Goal: Task Accomplishment & Management: Manage account settings

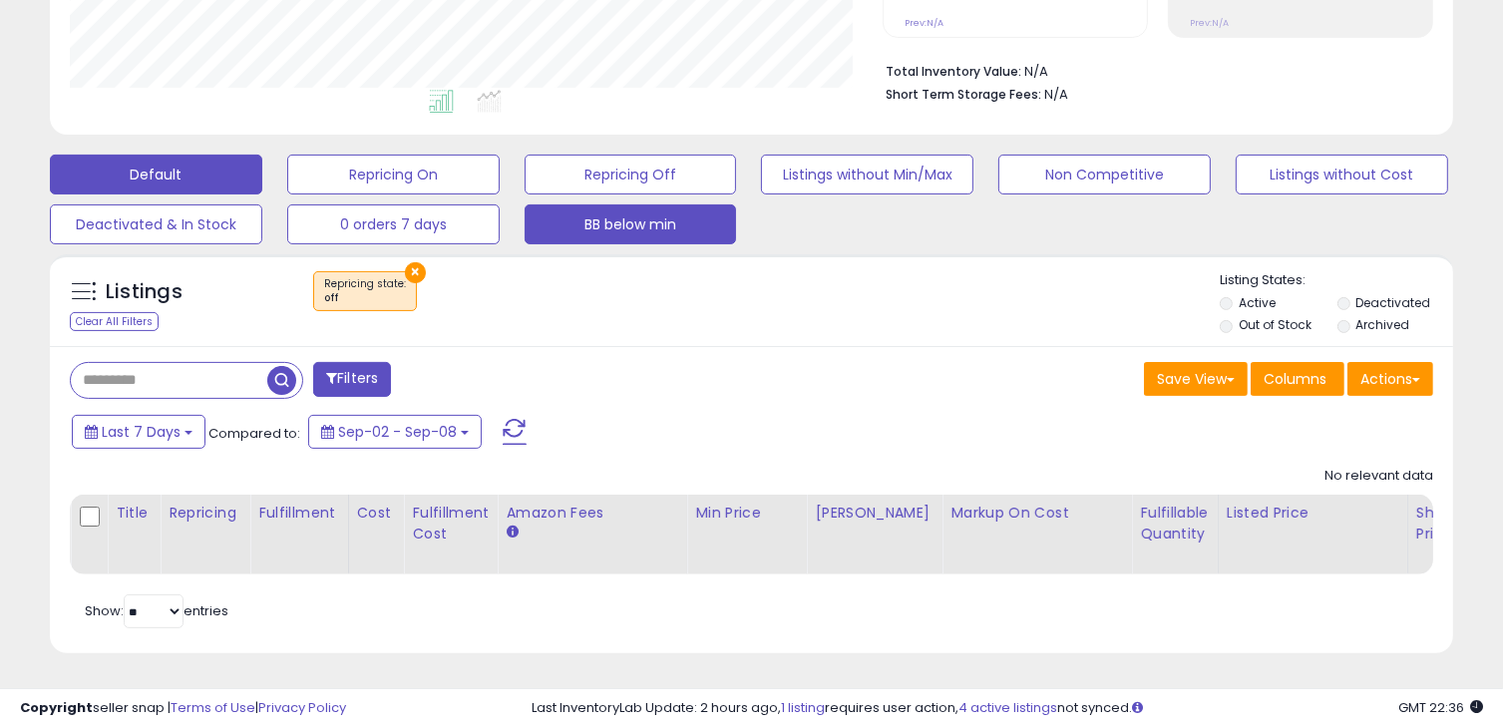
scroll to position [408, 813]
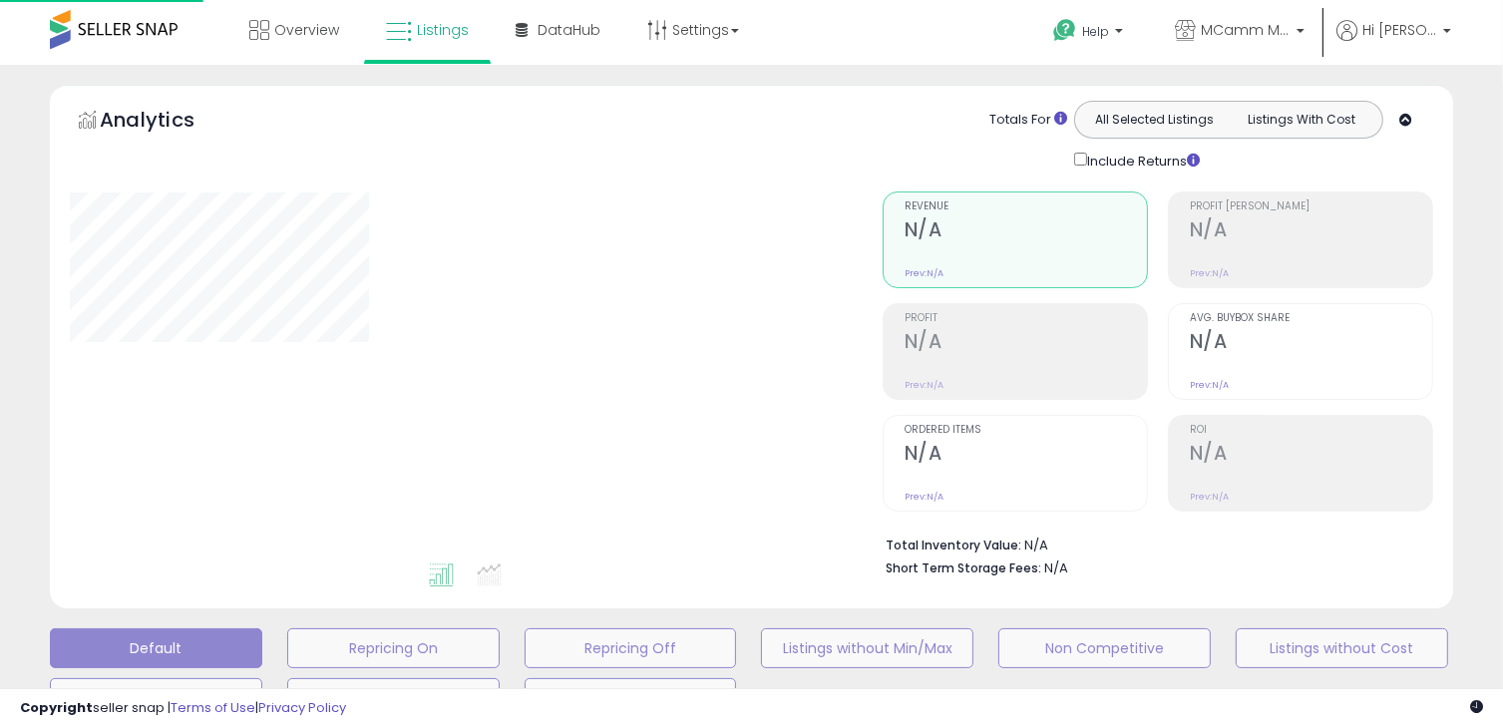
scroll to position [488, 0]
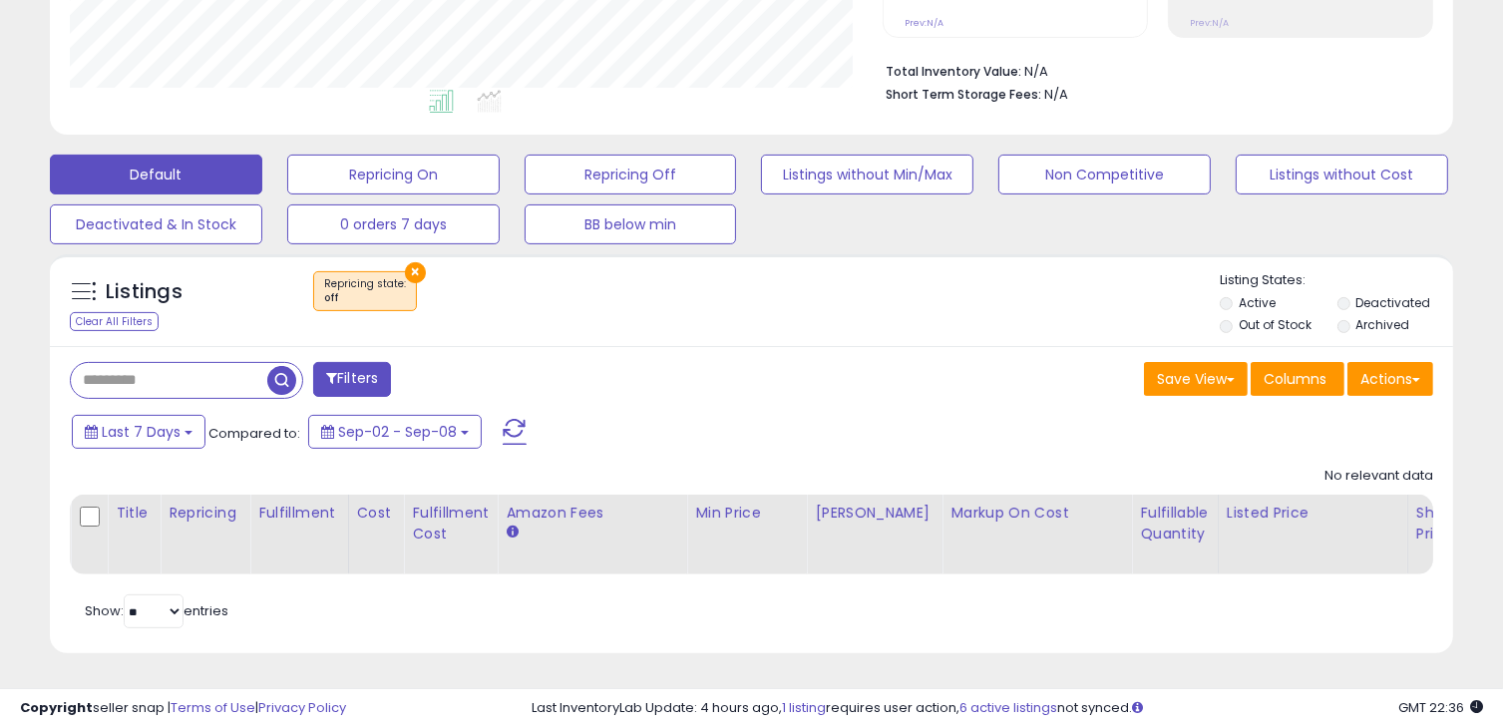
click at [412, 262] on button "×" at bounding box center [415, 272] width 21 height 21
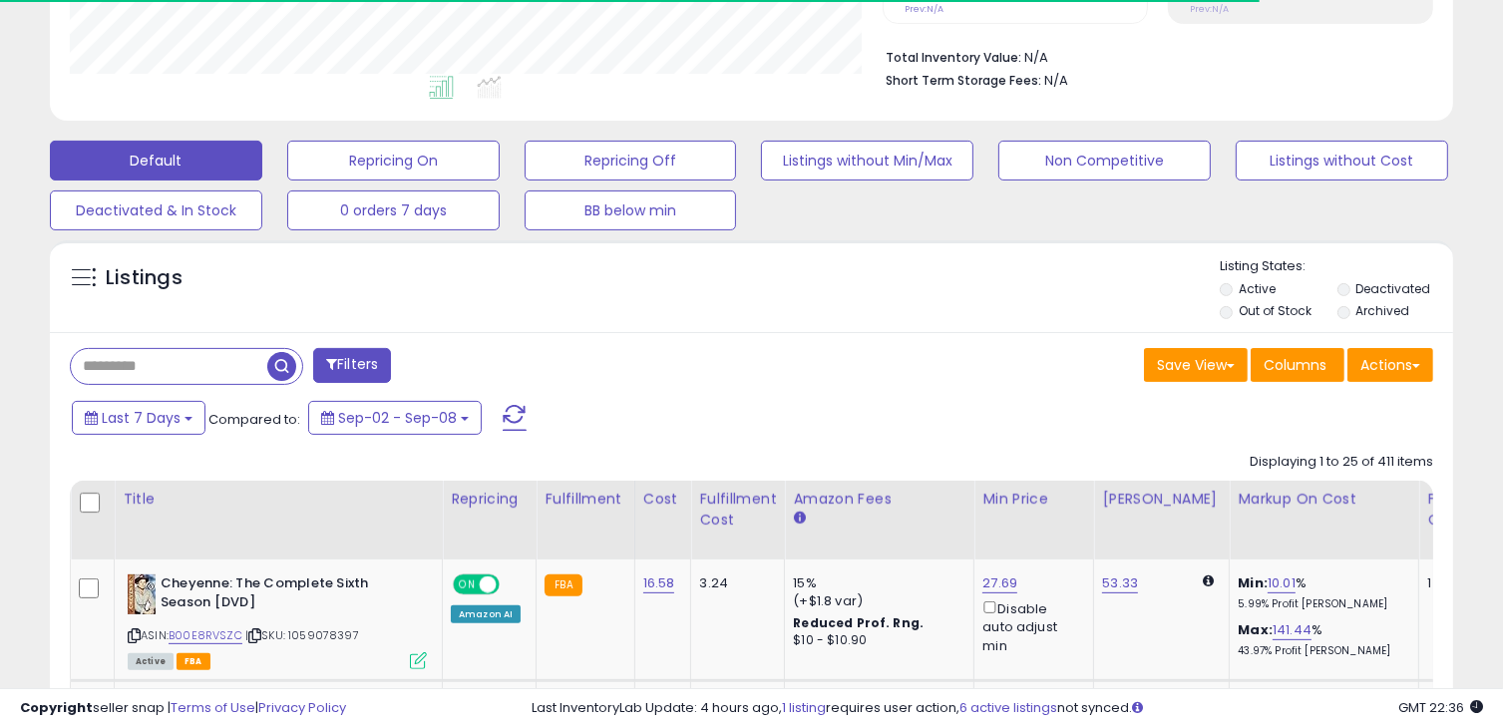
scroll to position [997233, 996829]
click at [160, 361] on input "text" at bounding box center [169, 366] width 197 height 35
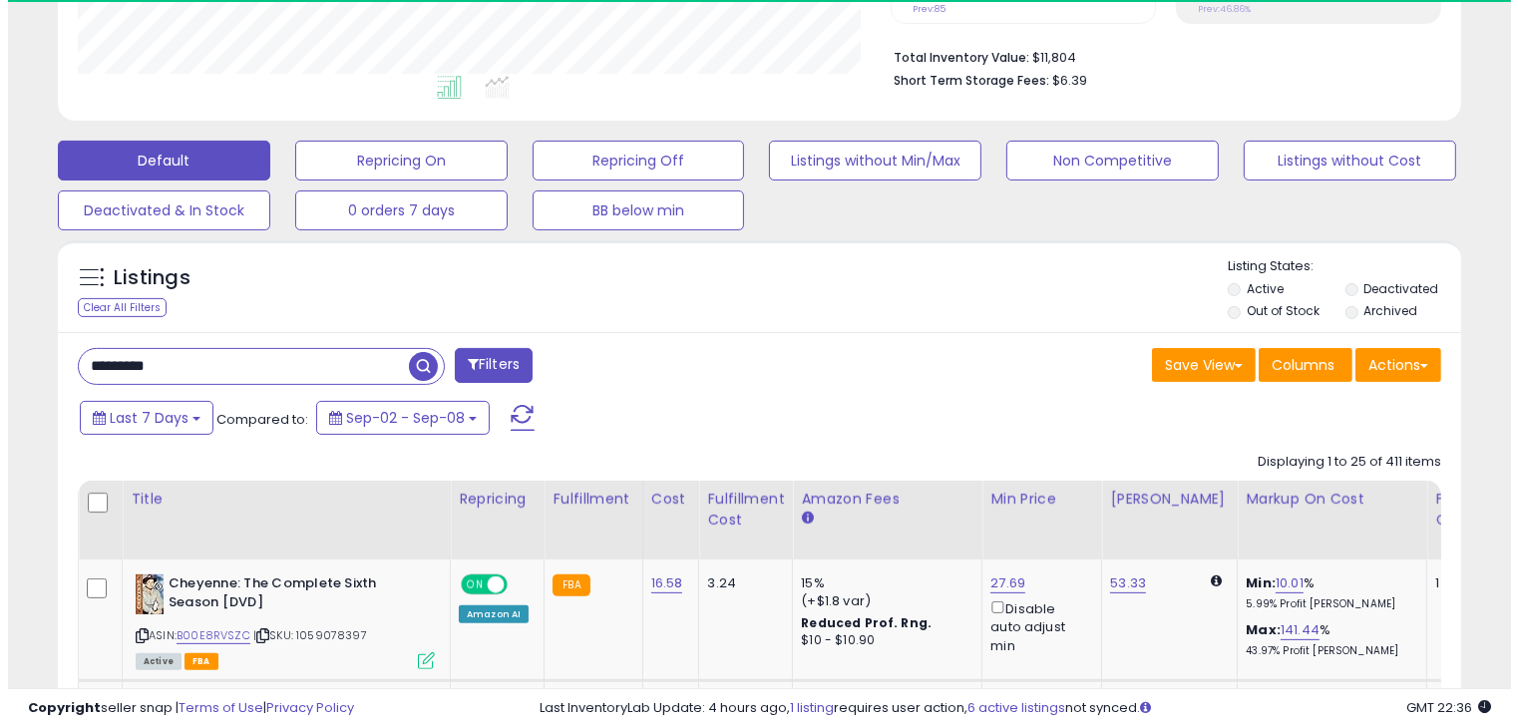
scroll to position [408, 813]
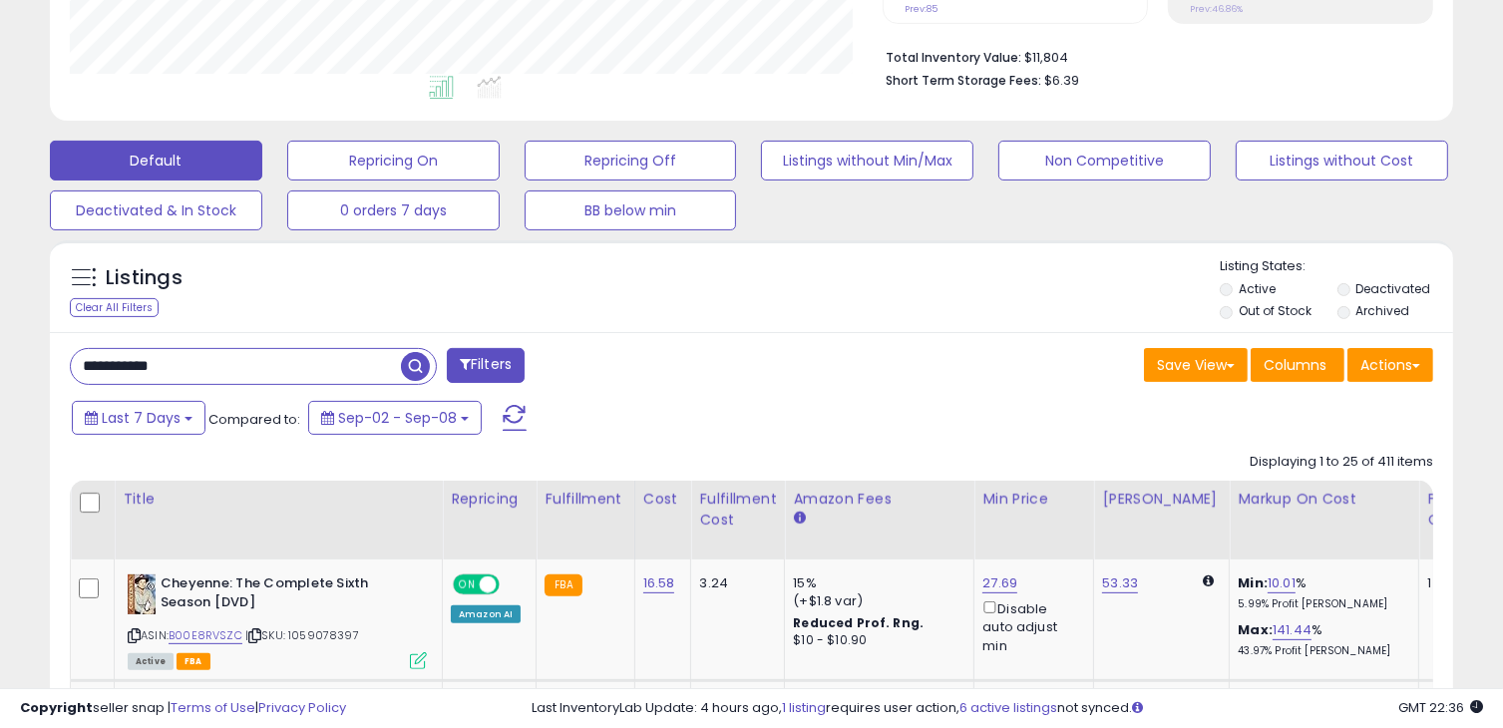
type input "**********"
click at [415, 368] on span "button" at bounding box center [415, 366] width 29 height 29
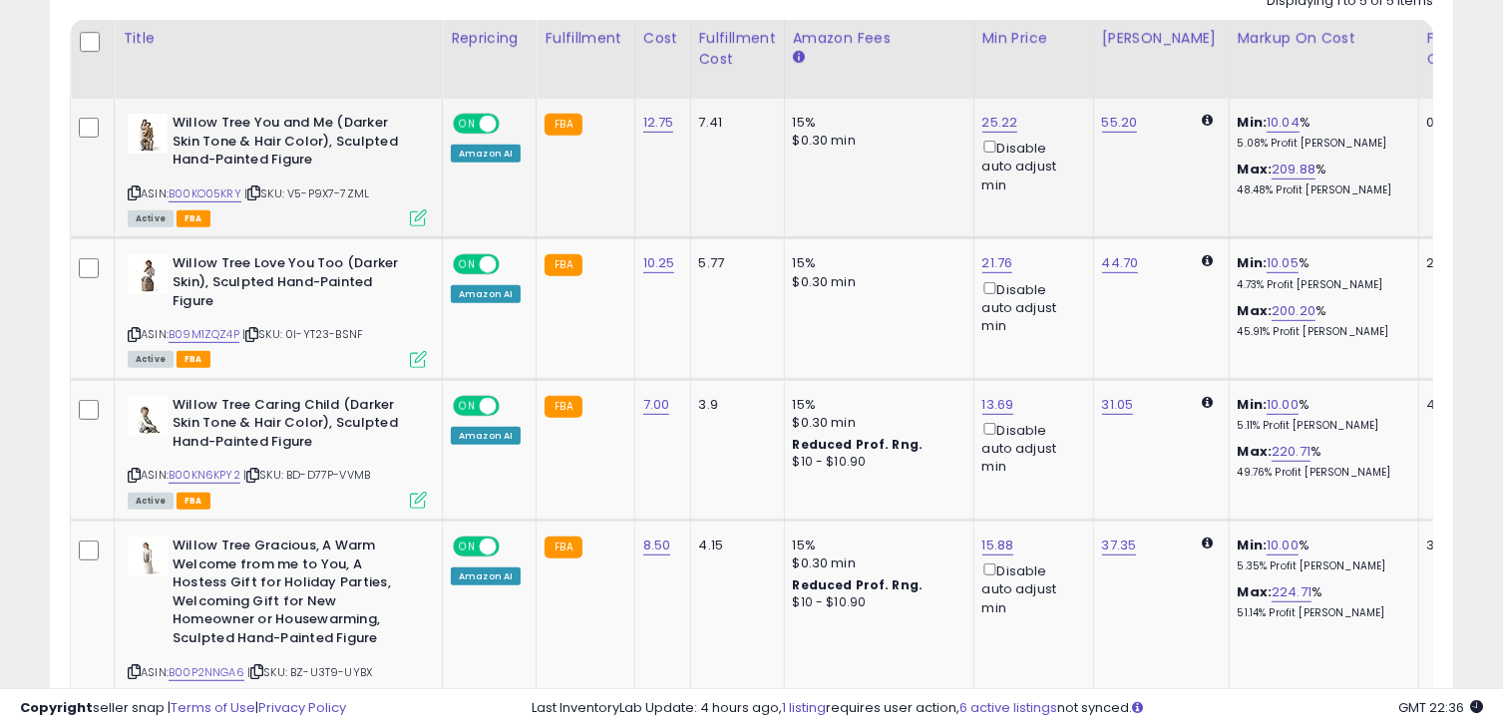
scroll to position [946, 0]
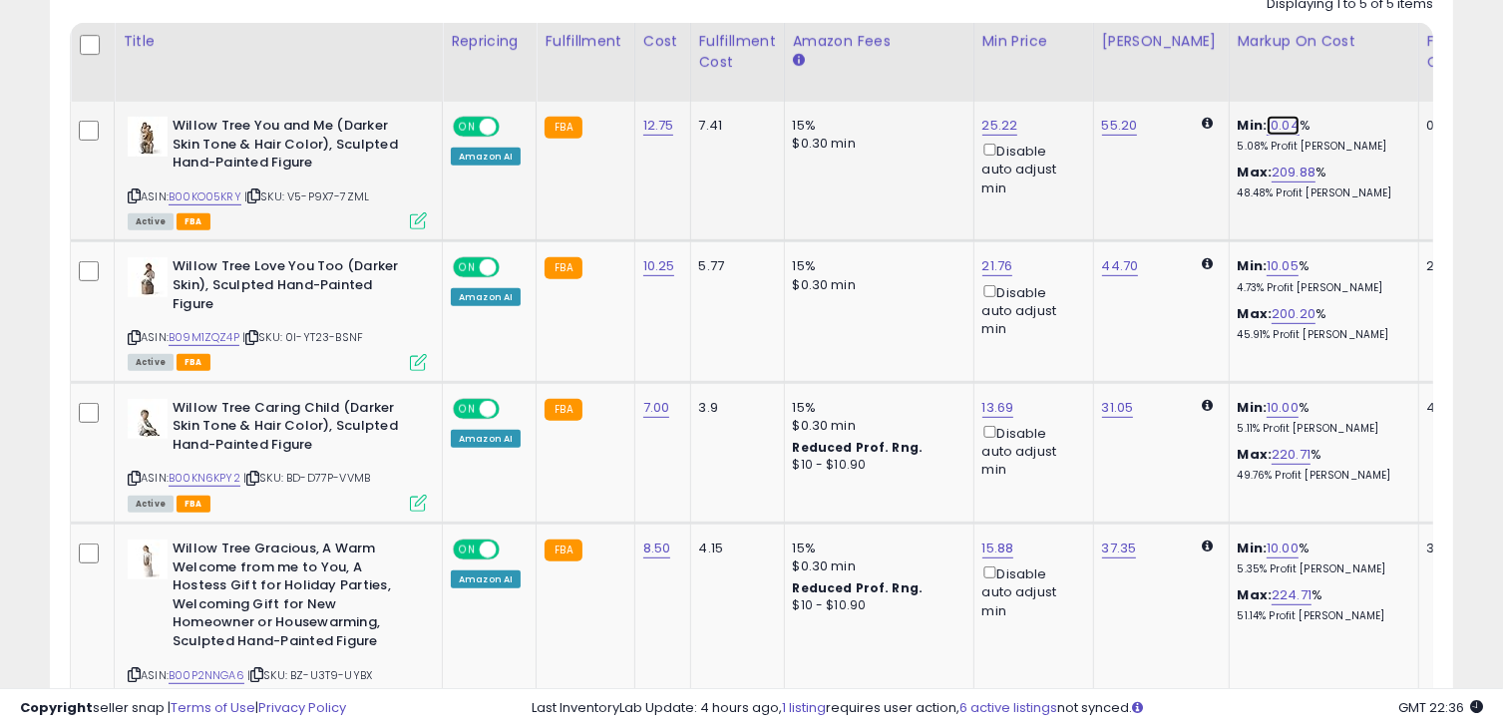
click at [1268, 119] on link "10.04" at bounding box center [1283, 126] width 33 height 20
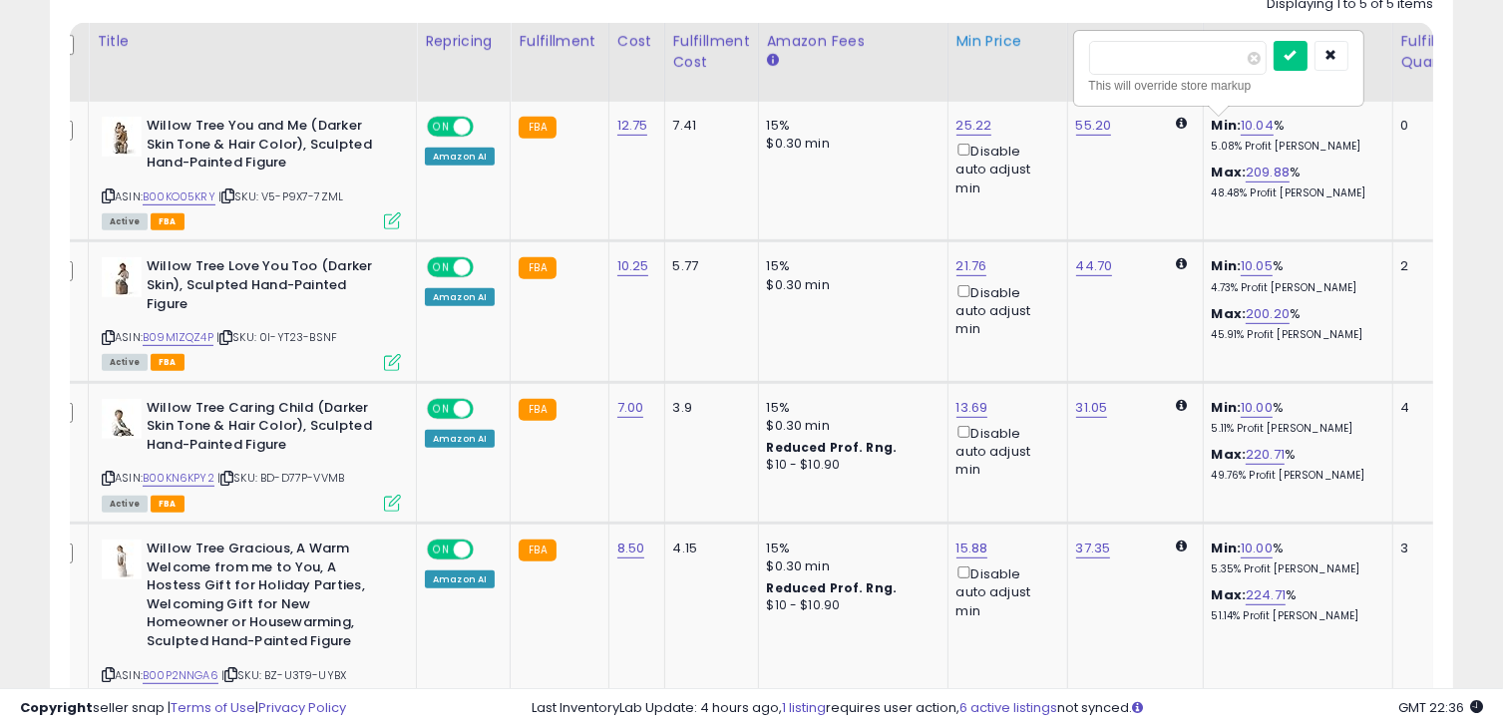
drag, startPoint x: 1181, startPoint y: 66, endPoint x: 1037, endPoint y: 63, distance: 144.7
type input "*"
click at [1308, 54] on button "submit" at bounding box center [1291, 56] width 34 height 30
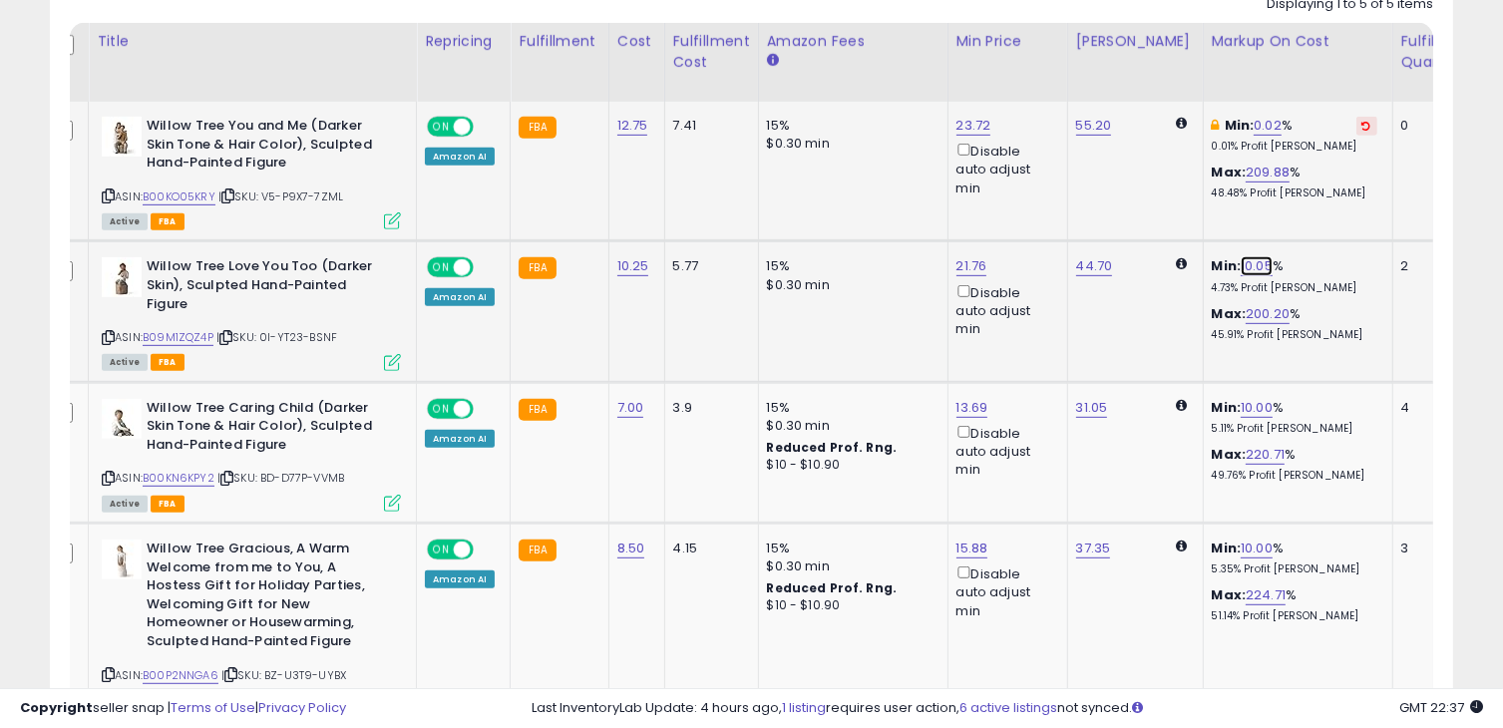
click at [1241, 258] on link "10.05" at bounding box center [1257, 266] width 32 height 20
drag, startPoint x: 1129, startPoint y: 199, endPoint x: 1022, endPoint y: 197, distance: 107.8
type input "*"
click at [1297, 193] on icon "submit" at bounding box center [1291, 196] width 12 height 12
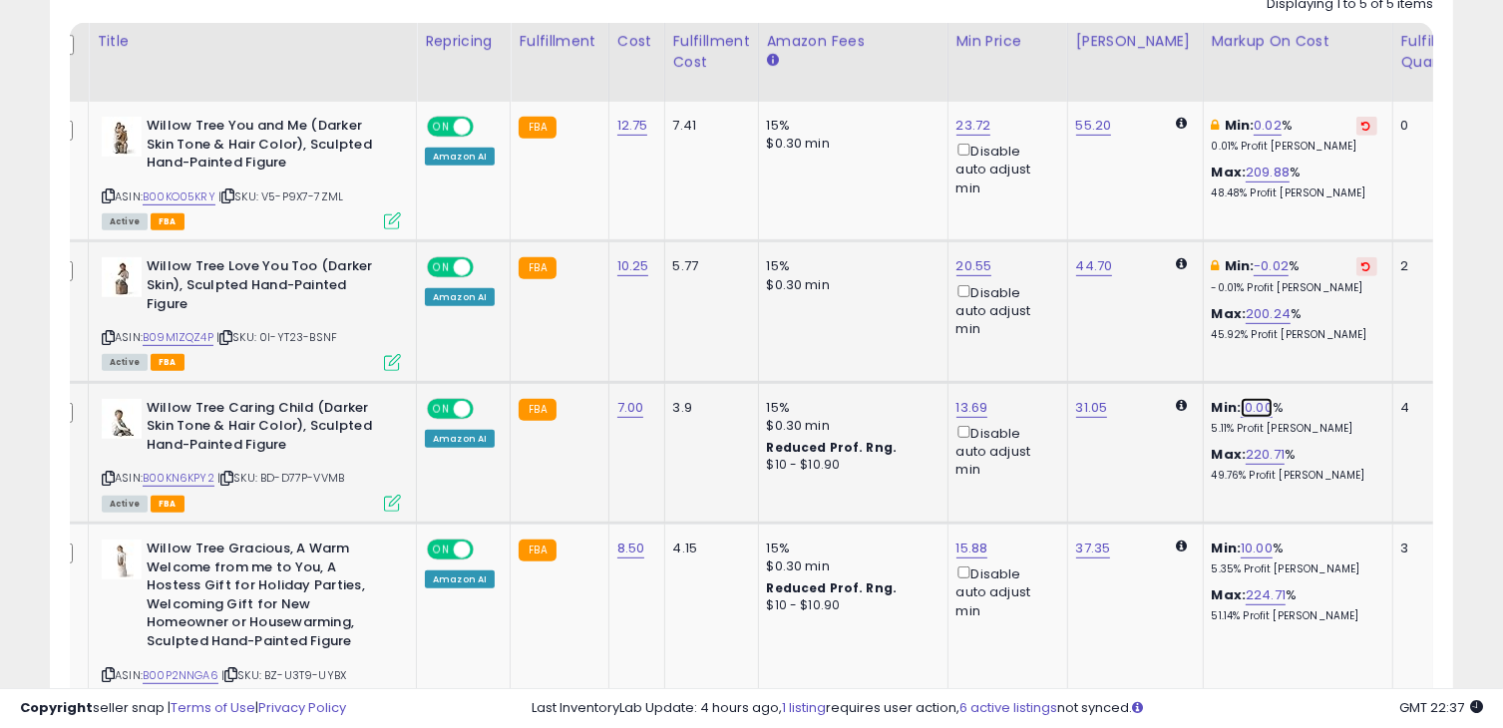
click at [1241, 404] on link "10.00" at bounding box center [1257, 408] width 32 height 20
drag, startPoint x: 1155, startPoint y: 331, endPoint x: 1044, endPoint y: 333, distance: 111.8
type input "*"
click at [1297, 336] on icon "submit" at bounding box center [1291, 336] width 12 height 12
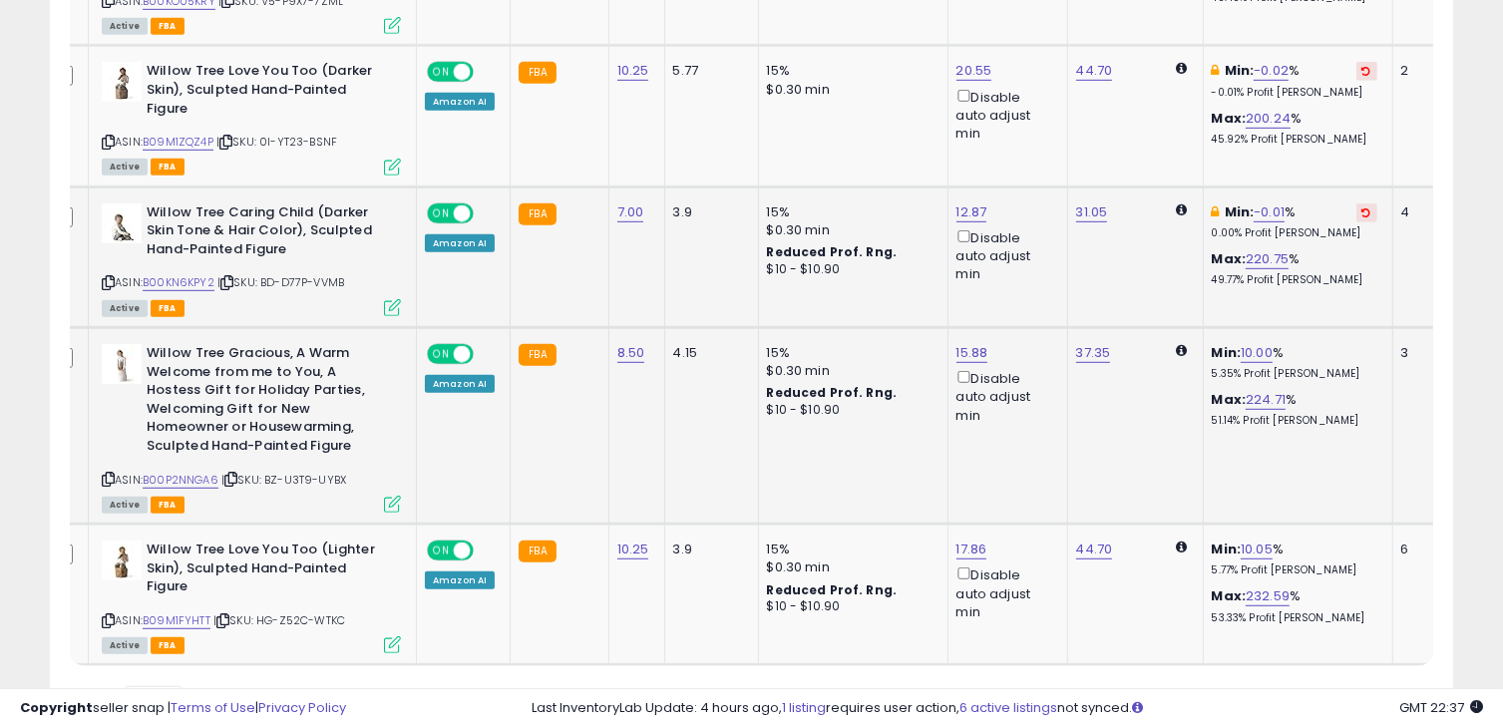
scroll to position [1145, 0]
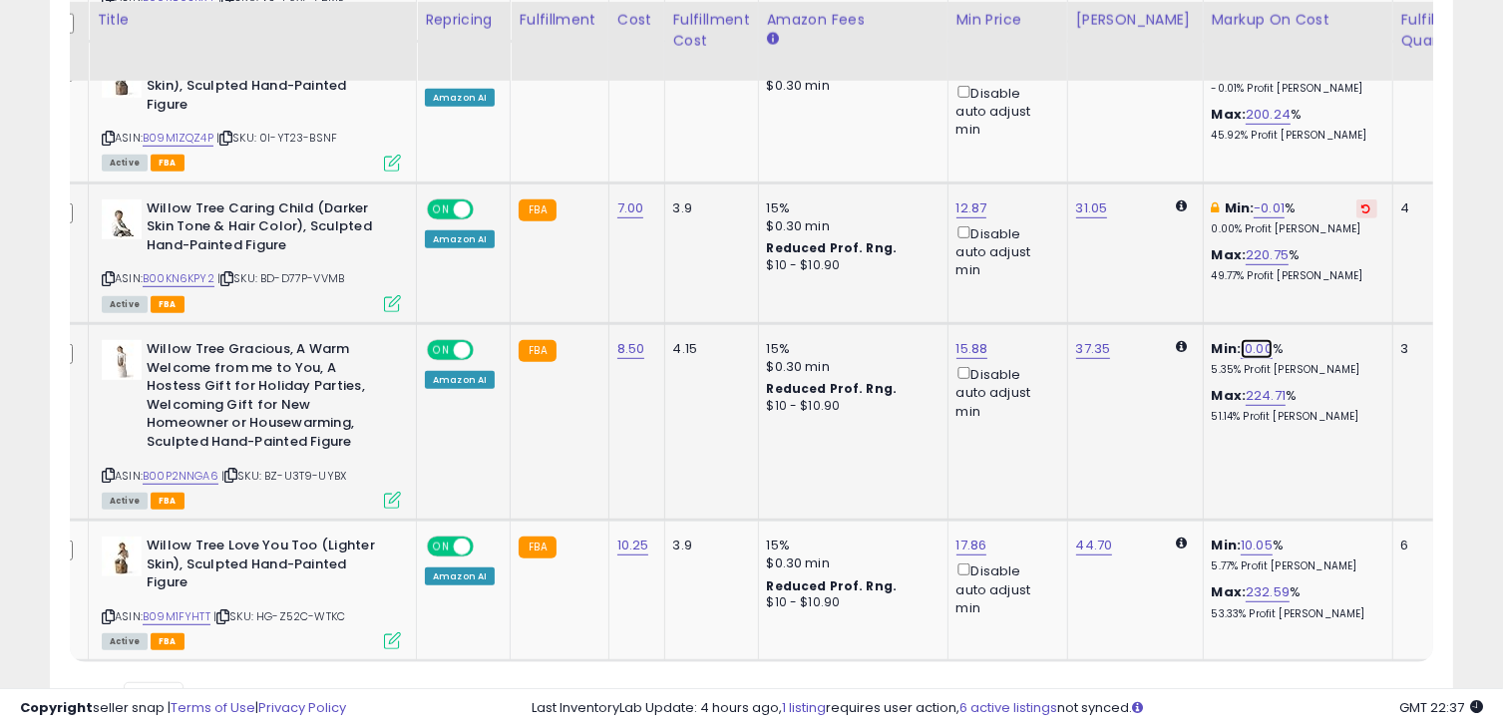
click at [1241, 345] on link "10.00" at bounding box center [1257, 349] width 32 height 20
drag, startPoint x: 1146, startPoint y: 284, endPoint x: 996, endPoint y: 284, distance: 150.6
type input "*"
click at [1308, 268] on button "submit" at bounding box center [1291, 278] width 34 height 30
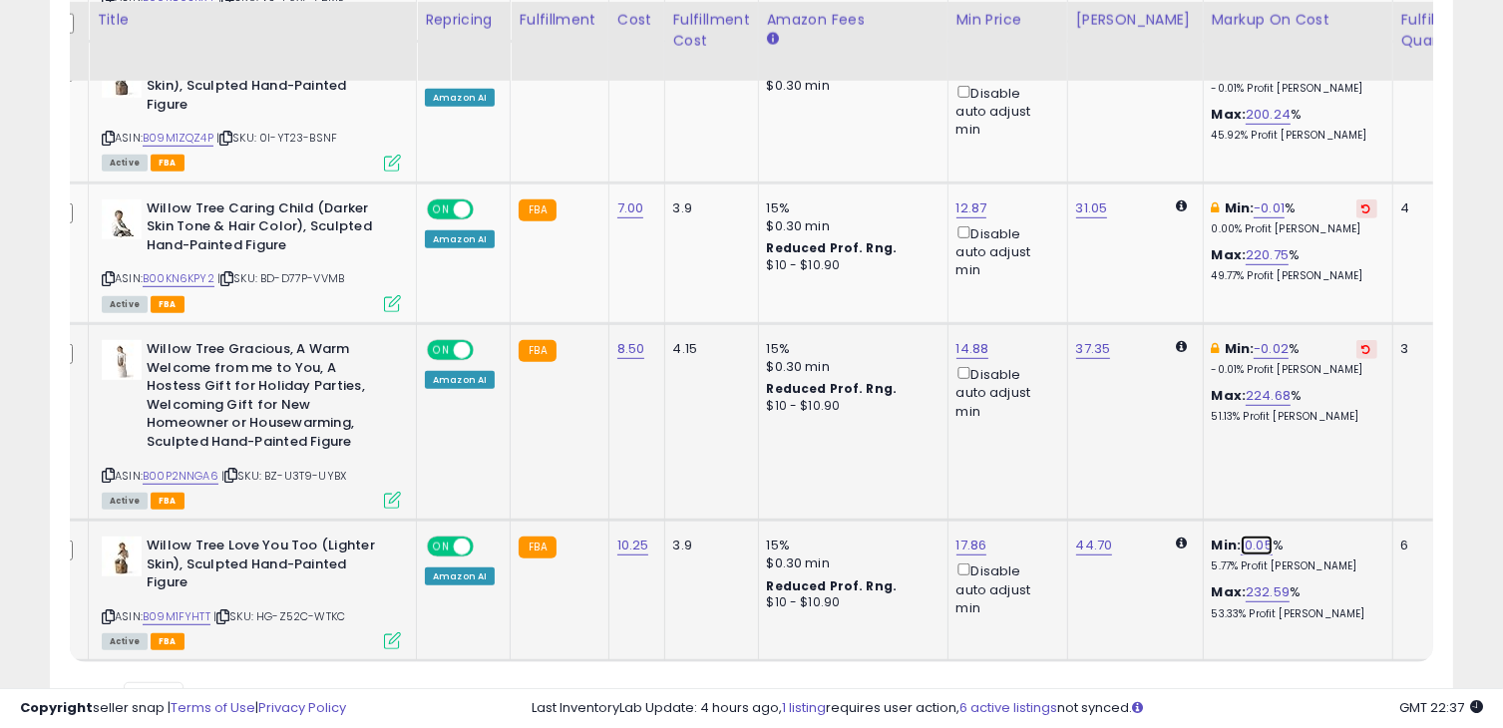
click at [1241, 538] on link "10.05" at bounding box center [1257, 546] width 32 height 20
drag, startPoint x: 1162, startPoint y: 473, endPoint x: 1027, endPoint y: 476, distance: 135.7
type input "*"
click at [1297, 469] on icon "submit" at bounding box center [1291, 473] width 12 height 12
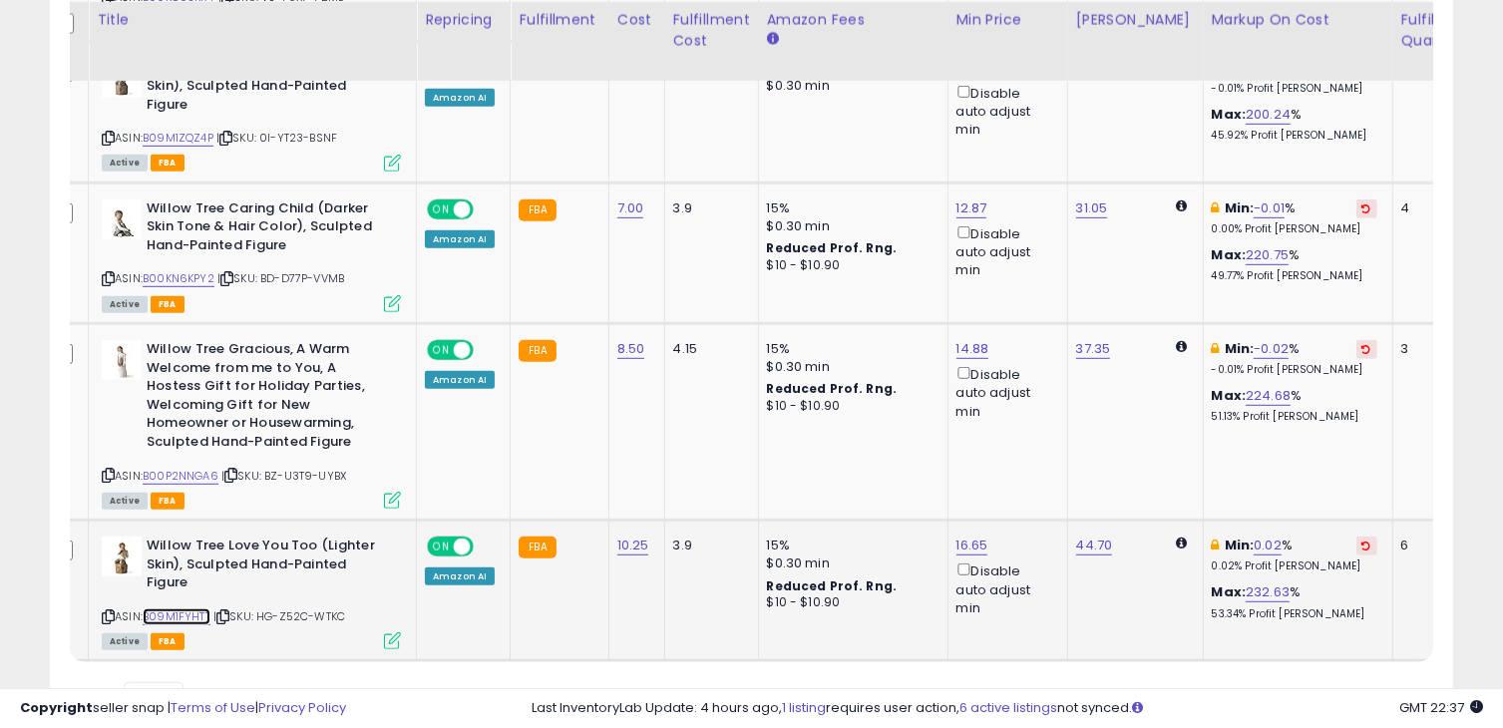
click at [188, 612] on link "B09M1FYHTT" at bounding box center [177, 617] width 68 height 17
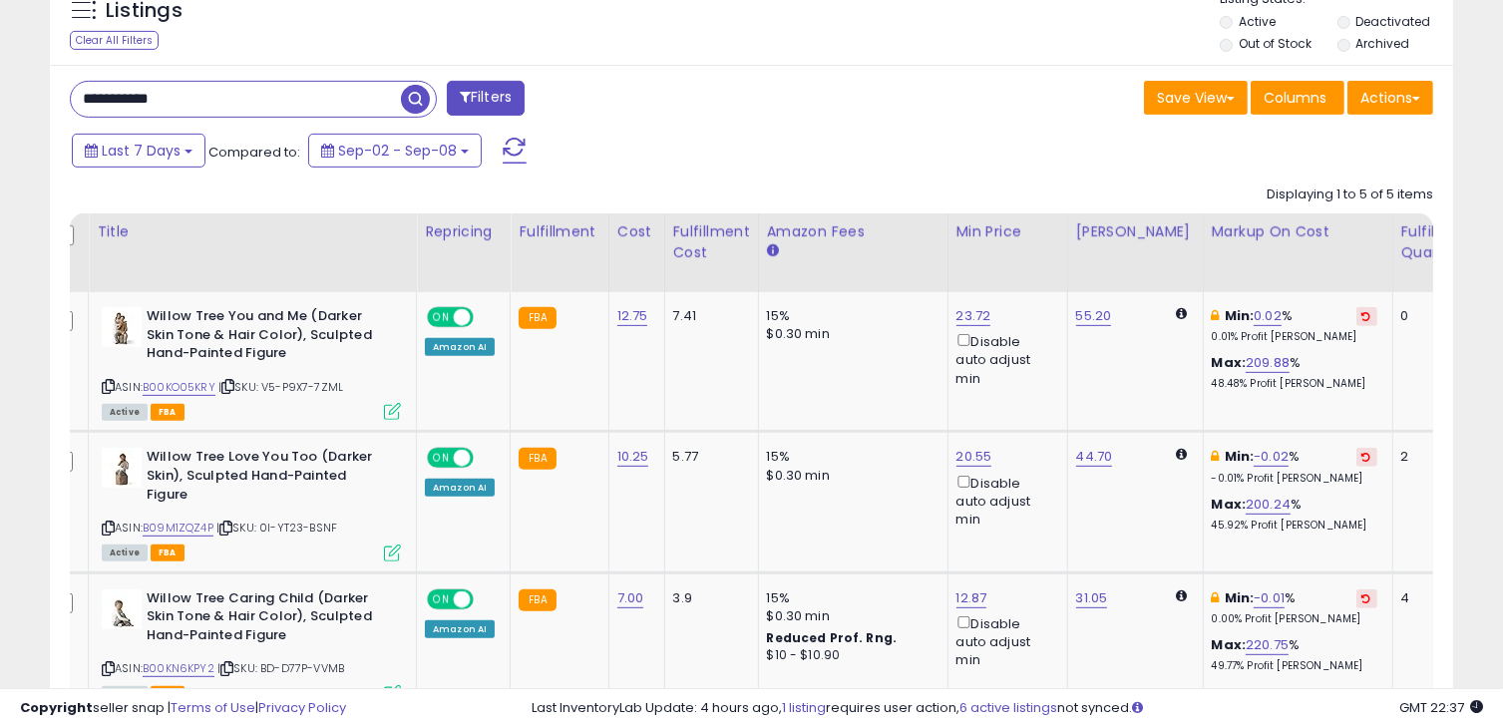
scroll to position [746, 0]
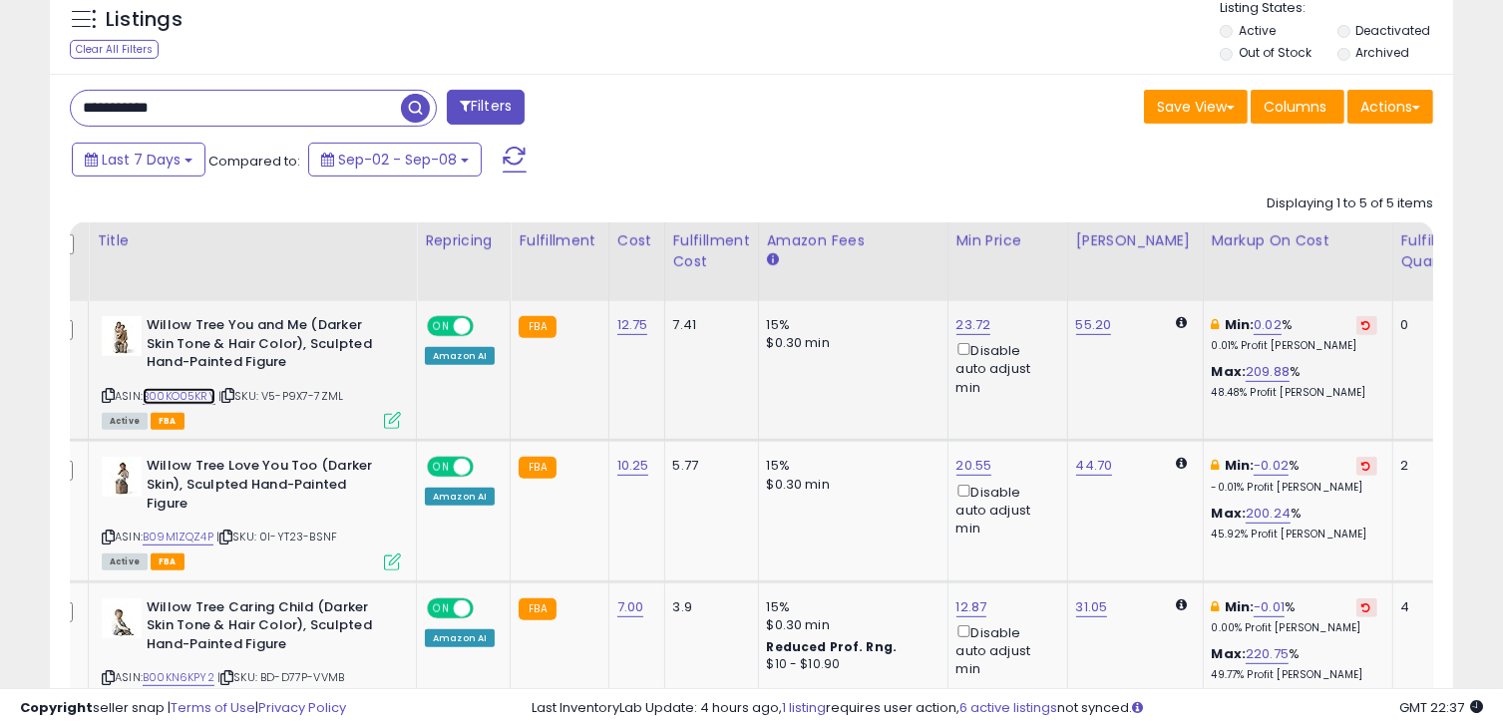
click at [194, 393] on link "B00KO05KRY" at bounding box center [179, 396] width 73 height 17
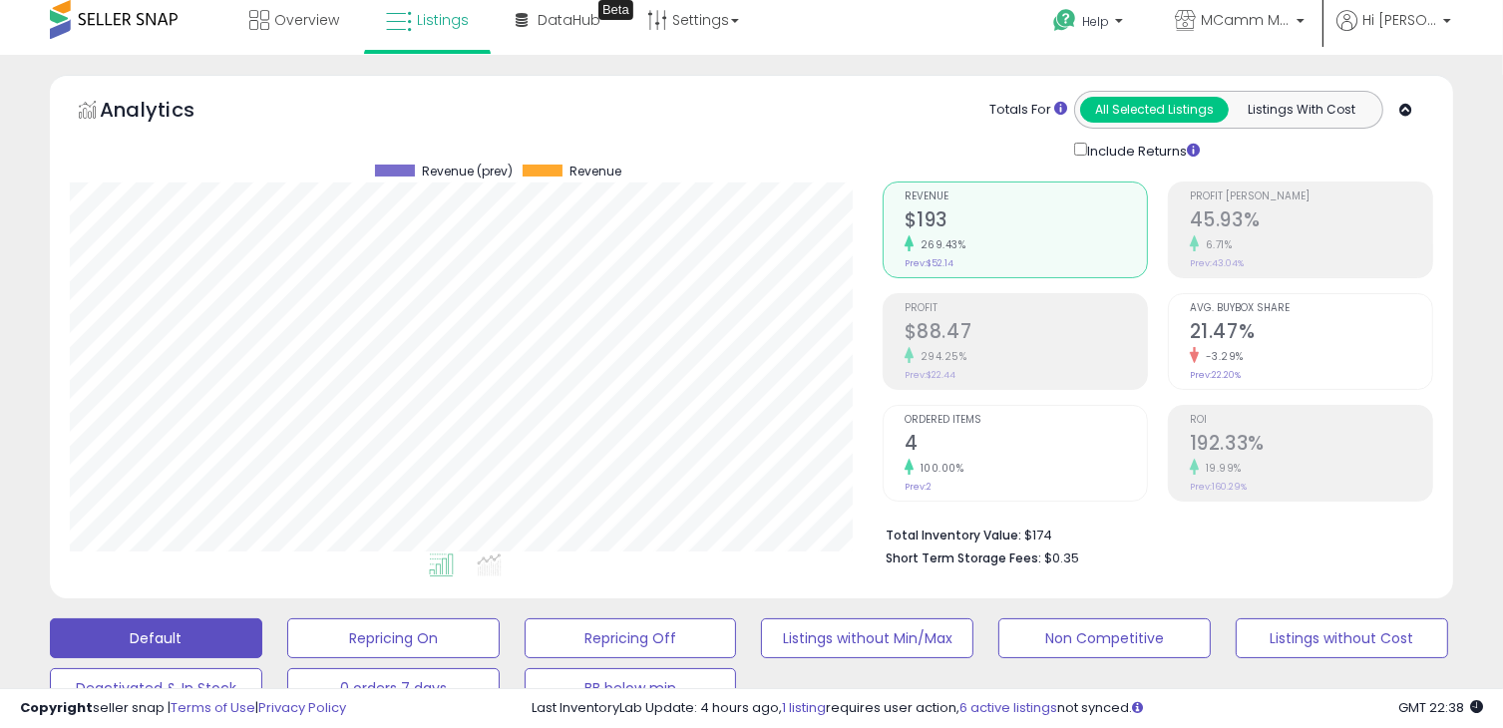
scroll to position [0, 0]
